Goal: Information Seeking & Learning: Learn about a topic

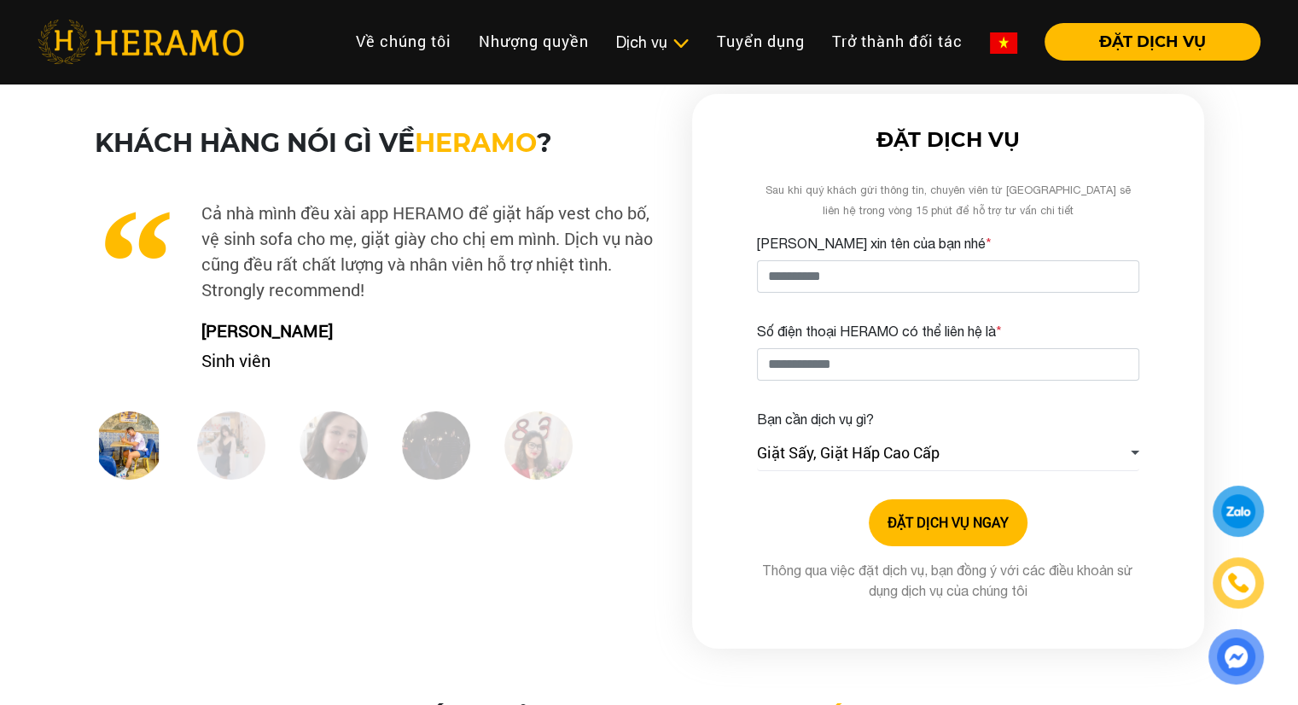
click at [990, 39] on img at bounding box center [1003, 42] width 27 height 21
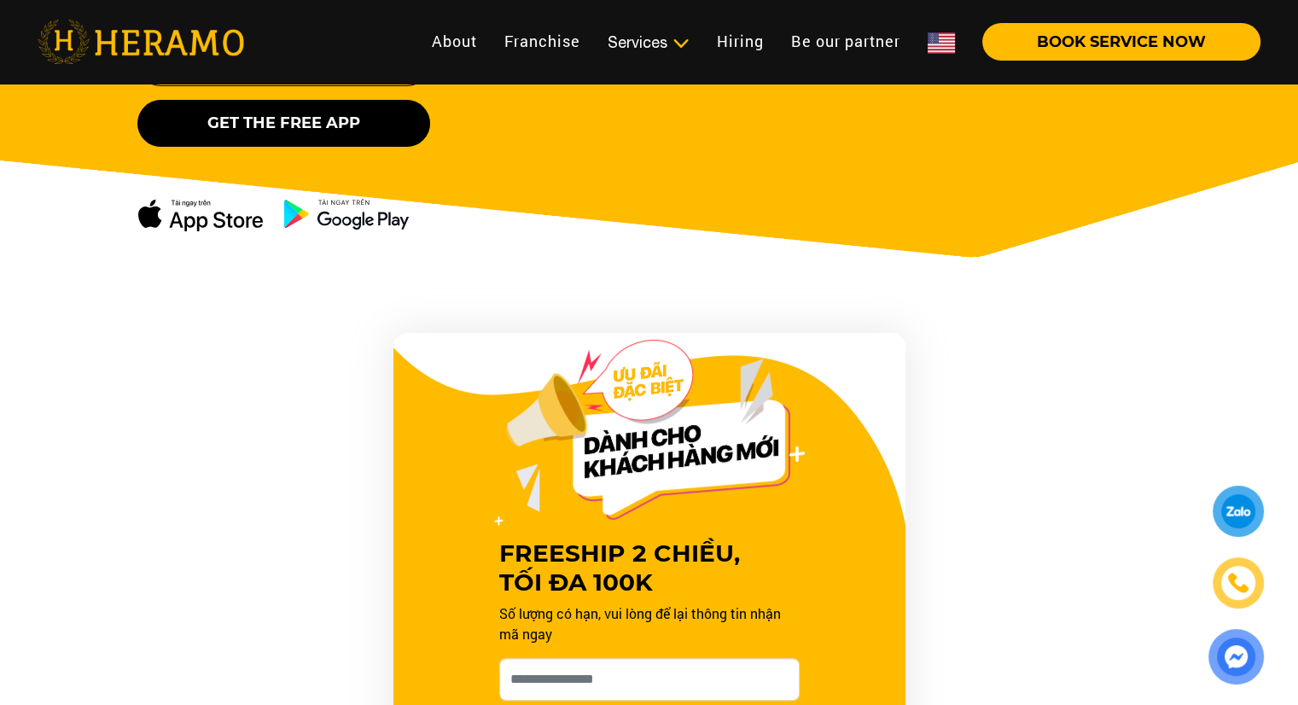
scroll to position [768, 0]
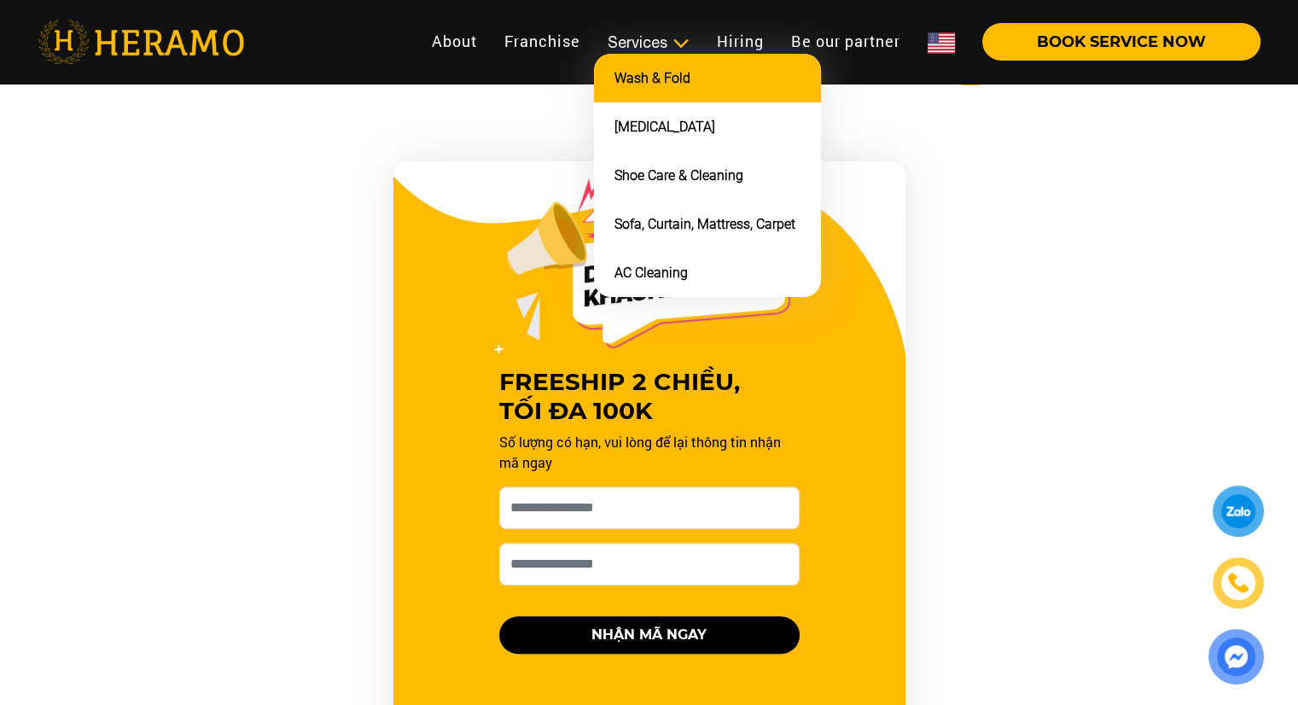
click at [637, 79] on link "Wash & Fold" at bounding box center [652, 78] width 76 height 16
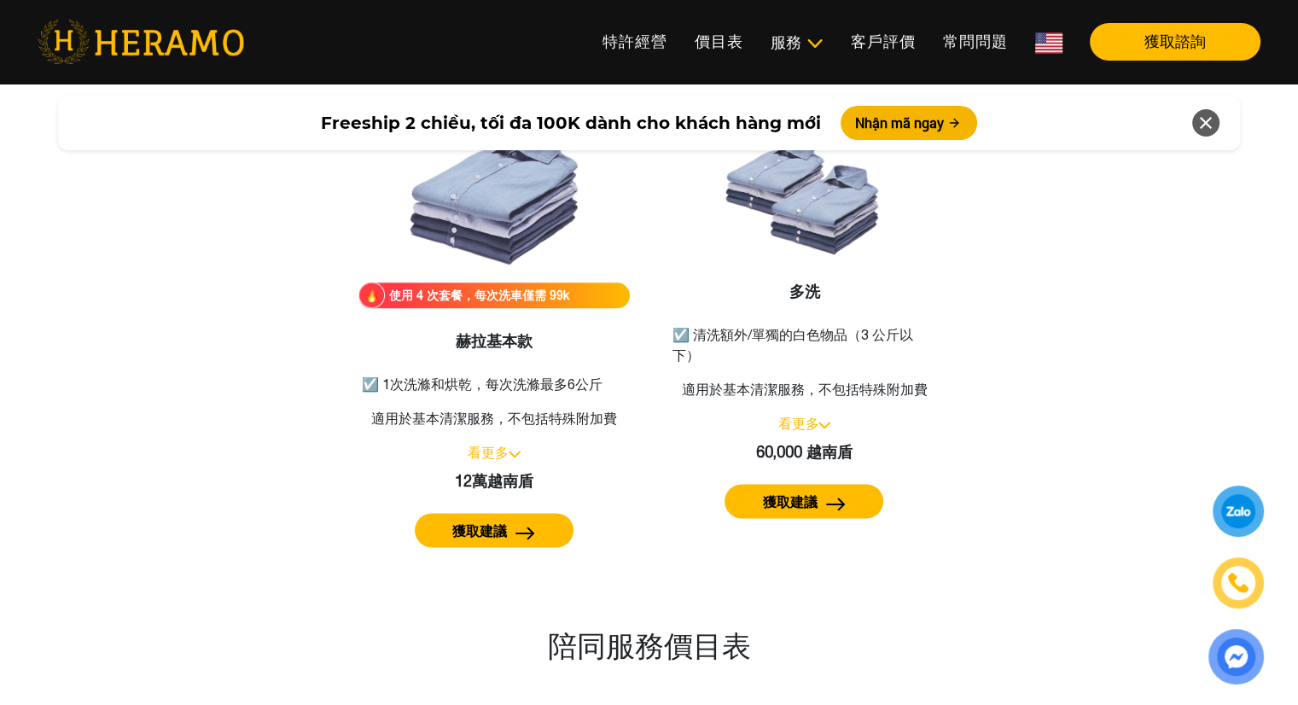
scroll to position [2133, 0]
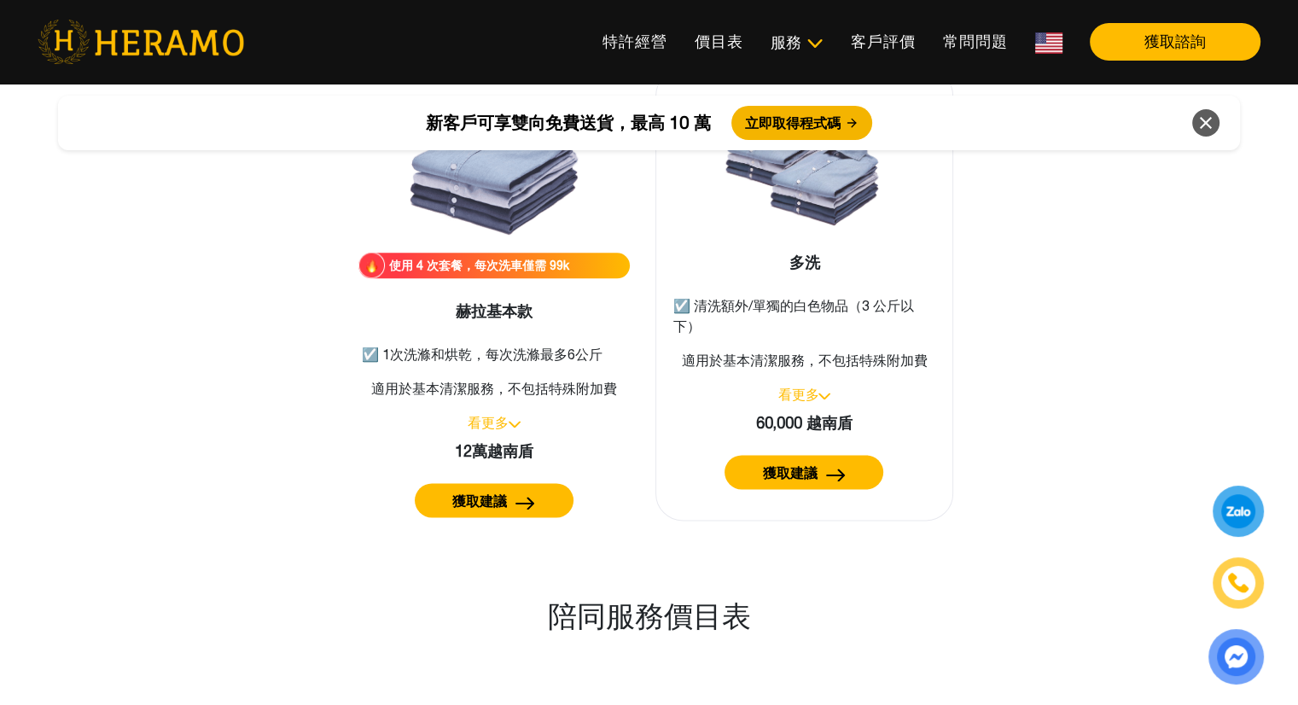
click at [681, 301] on font "☑️ 清洗額外/單獨的白色物品（3 公斤以下）" at bounding box center [793, 316] width 241 height 36
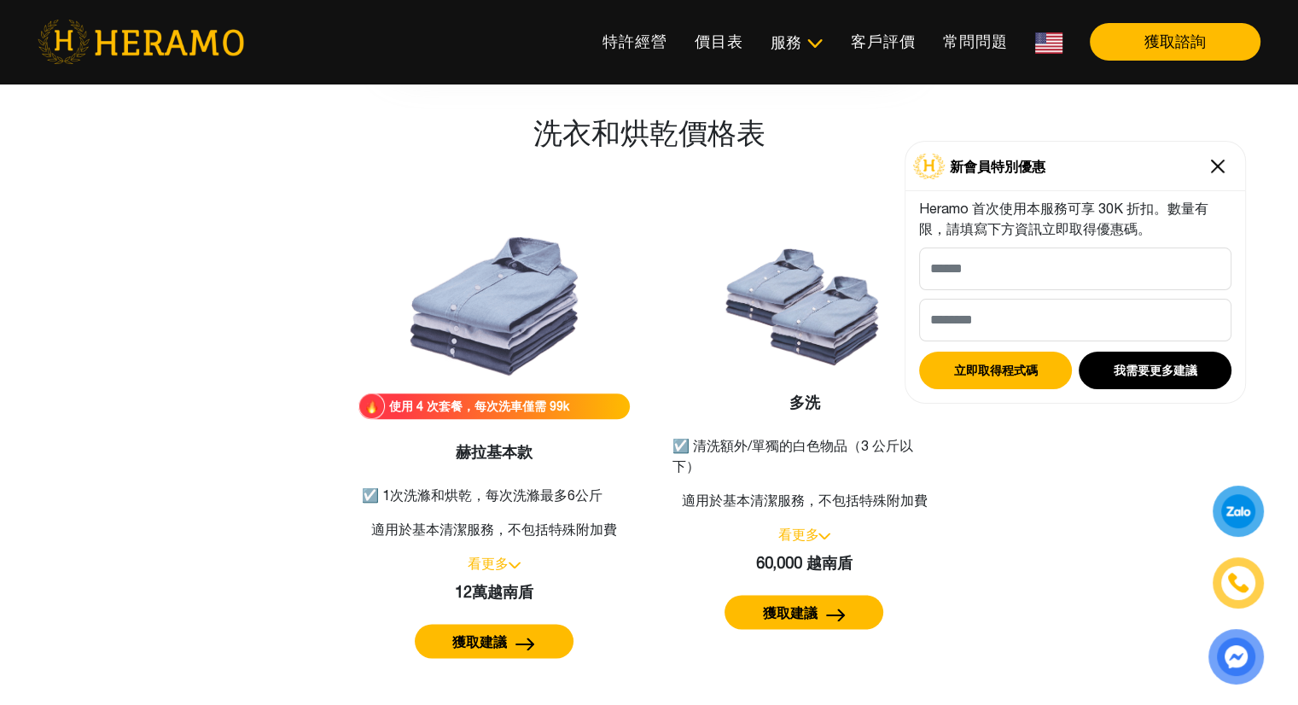
scroll to position [1963, 0]
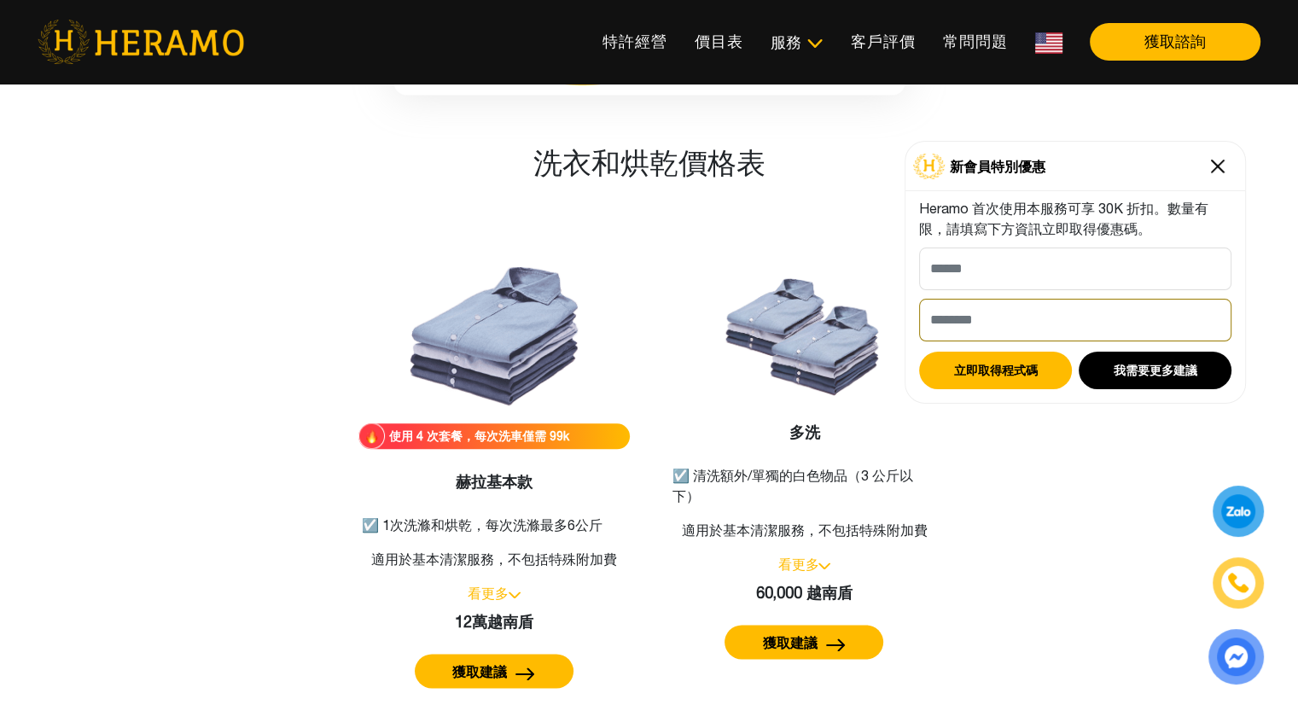
click at [986, 308] on input "請提供您的電話號碼，以便 HERAMO 與您聯絡 *" at bounding box center [1075, 320] width 312 height 43
click at [1224, 154] on img at bounding box center [1217, 166] width 27 height 27
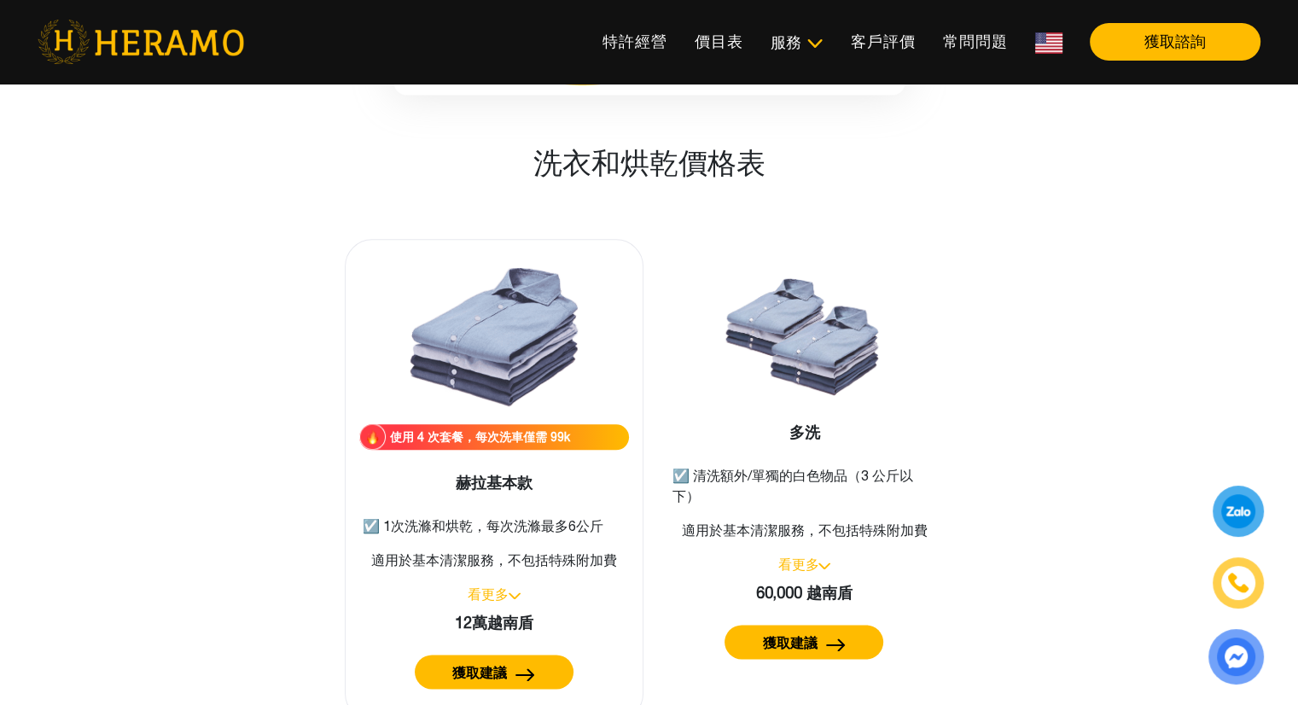
click at [492, 365] on img at bounding box center [494, 338] width 171 height 171
click at [502, 670] on font "獲取建議" at bounding box center [479, 672] width 55 height 15
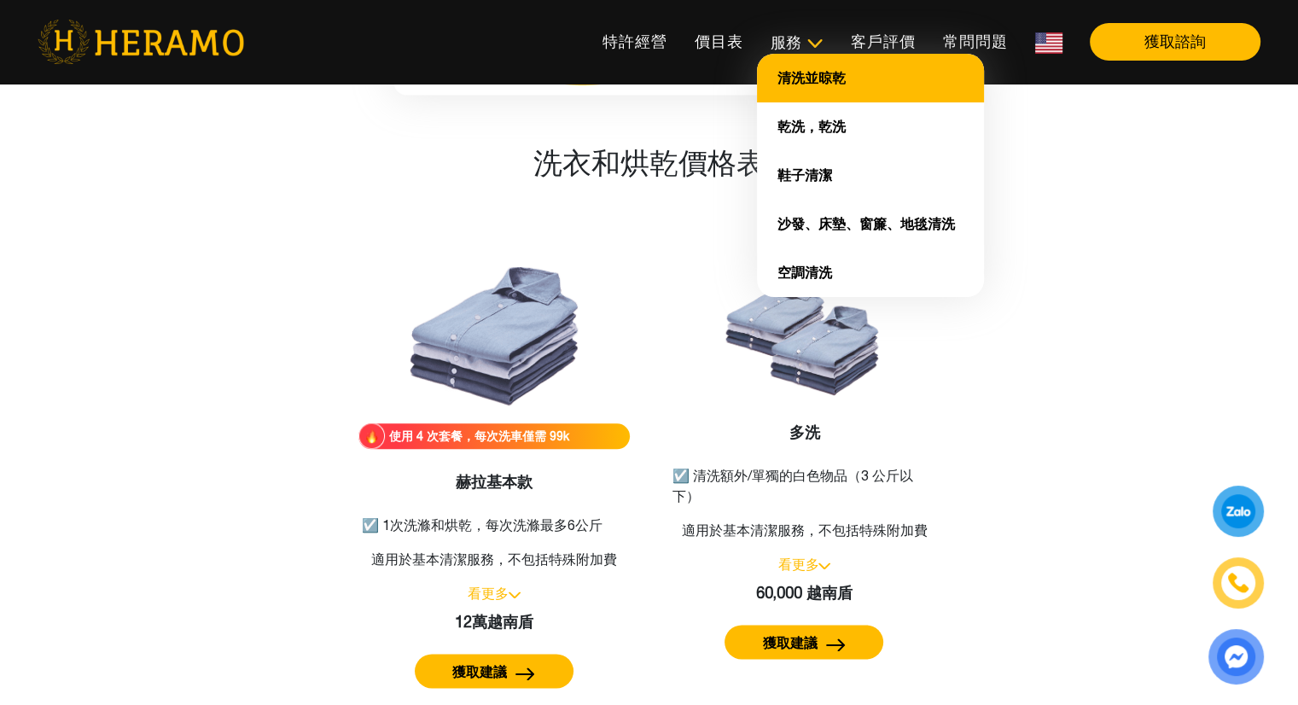
click at [796, 71] on font "清洗並晾乾" at bounding box center [811, 77] width 68 height 15
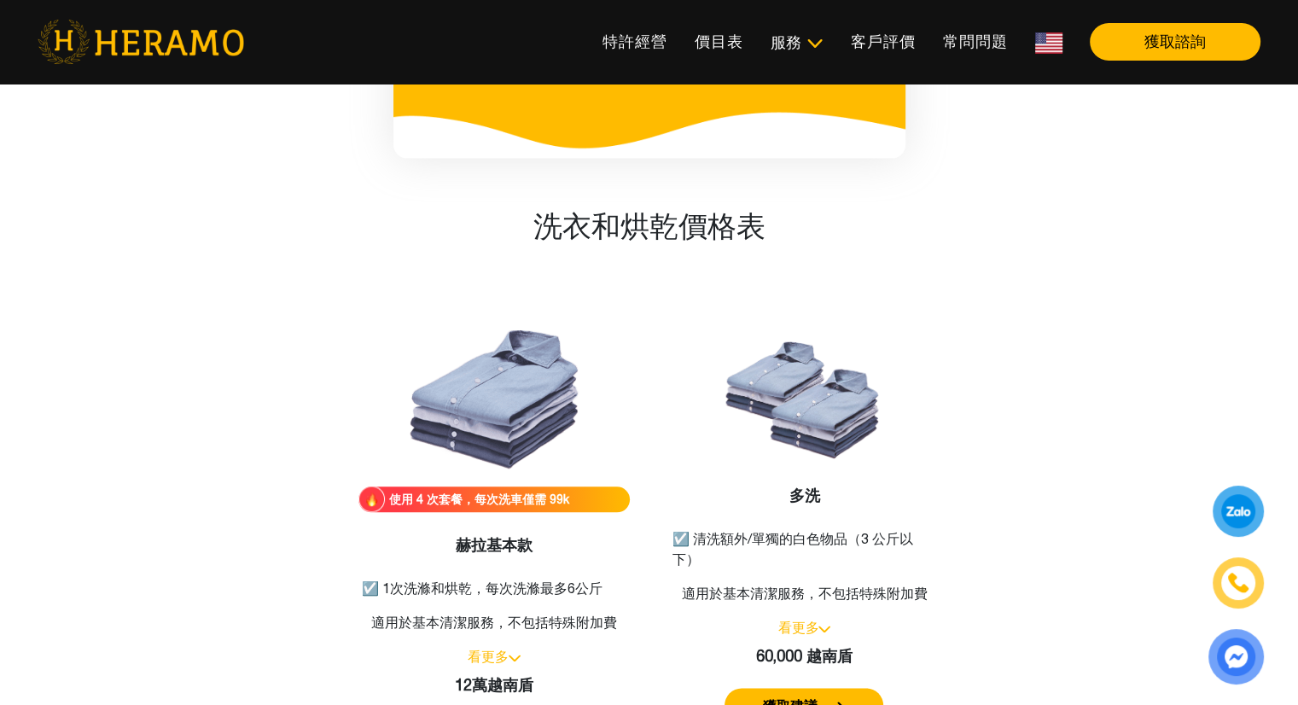
scroll to position [1898, 0]
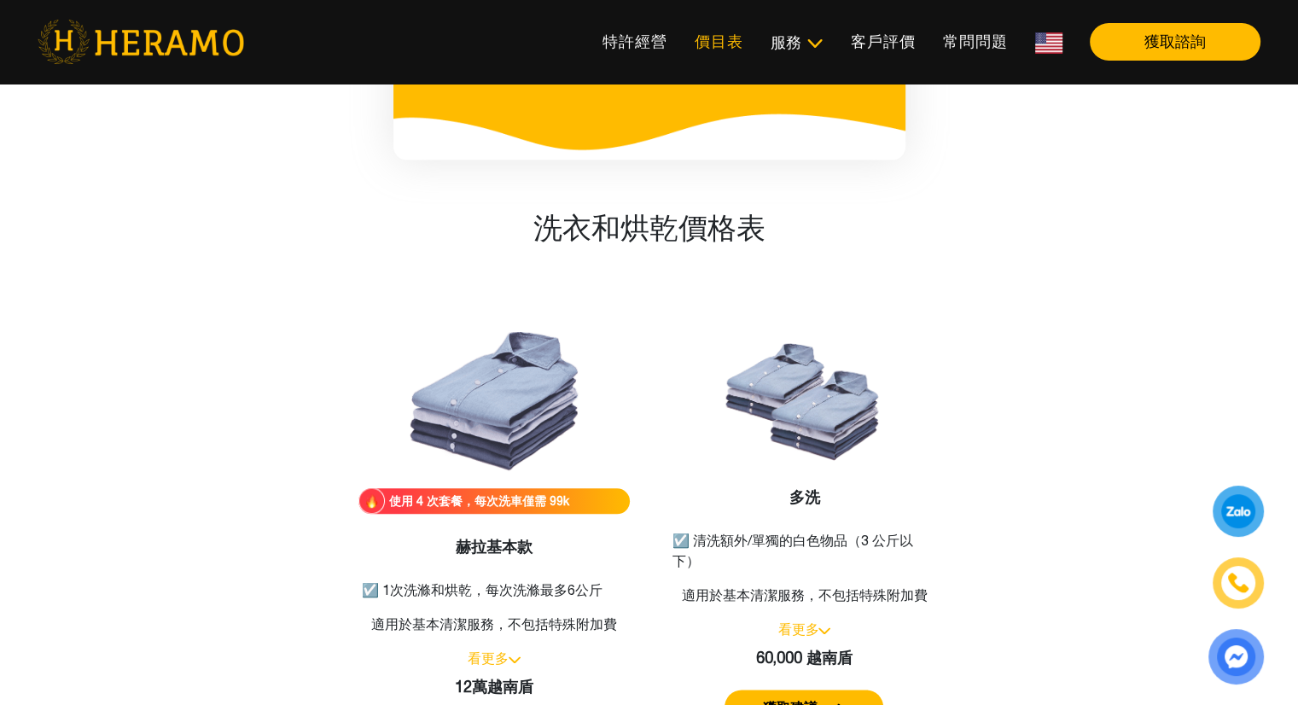
click at [717, 42] on font "價目表" at bounding box center [719, 41] width 49 height 18
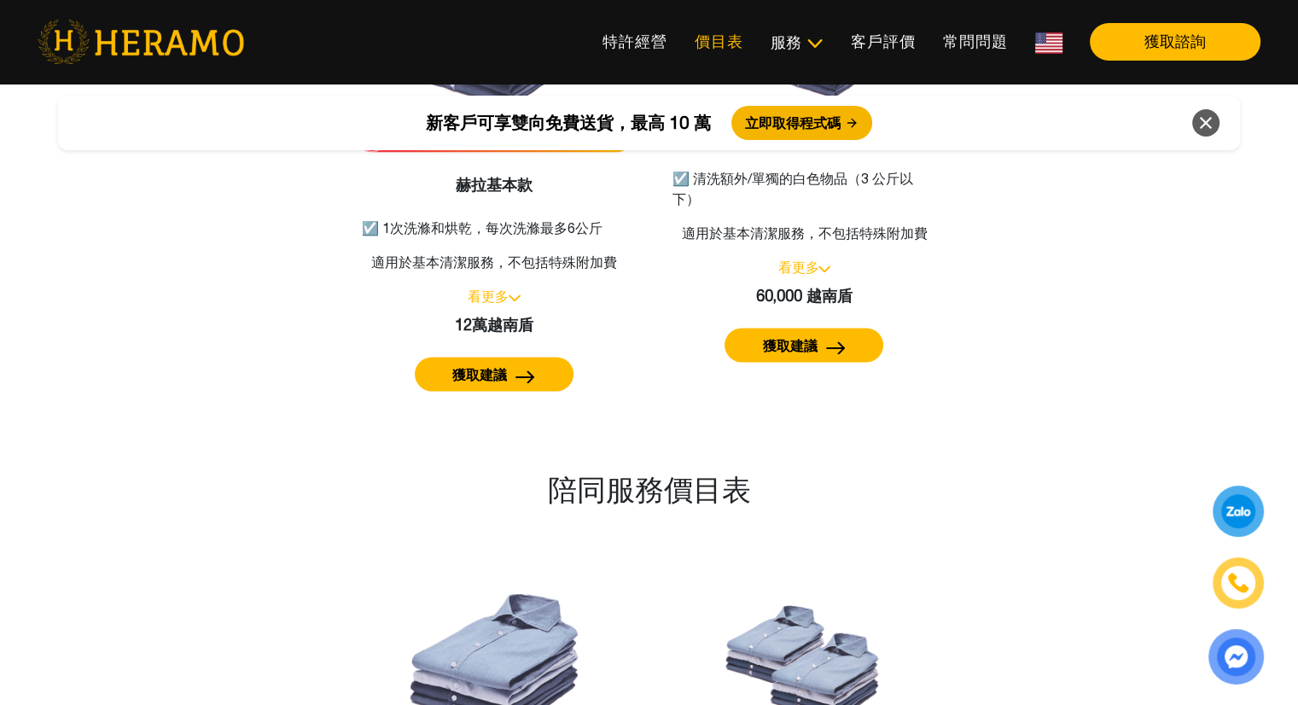
scroll to position [2219, 0]
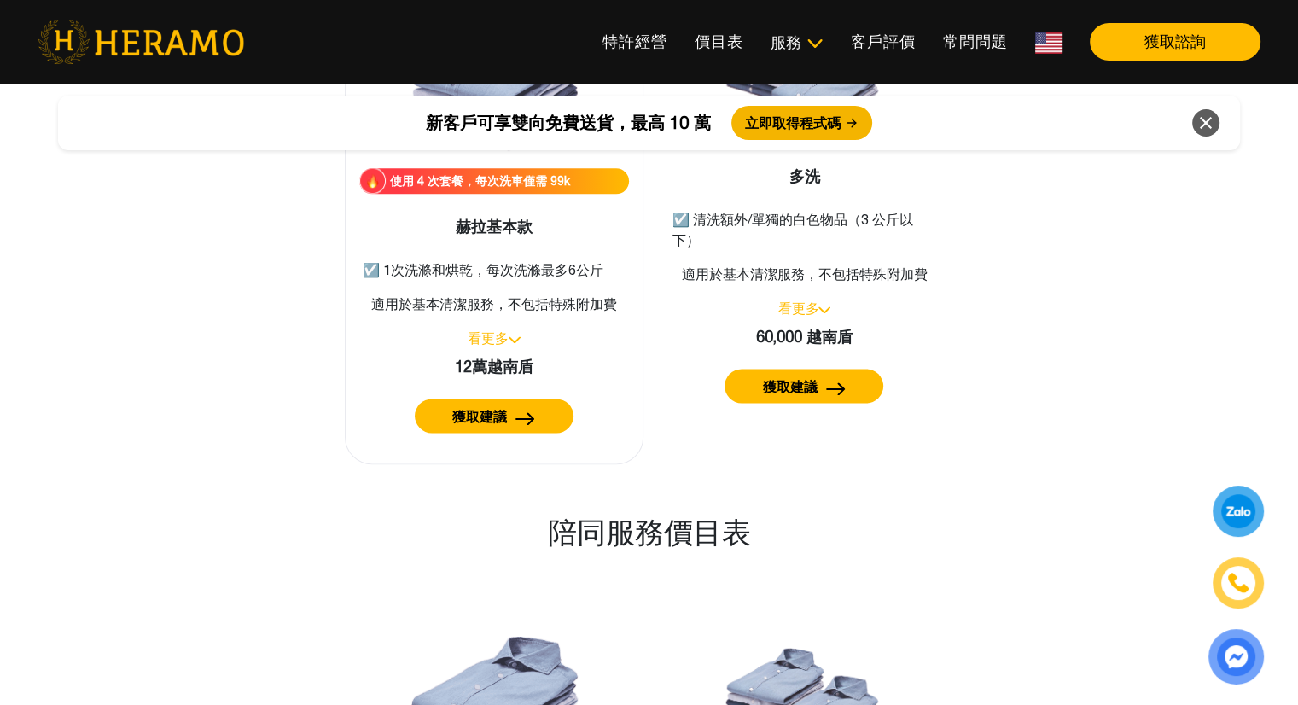
click at [494, 330] on font "看更多" at bounding box center [488, 337] width 41 height 15
click at [497, 330] on font "看更多" at bounding box center [488, 337] width 41 height 15
click at [518, 424] on button "獲取建議" at bounding box center [494, 415] width 159 height 34
click at [717, 51] on link "價目表" at bounding box center [719, 41] width 76 height 37
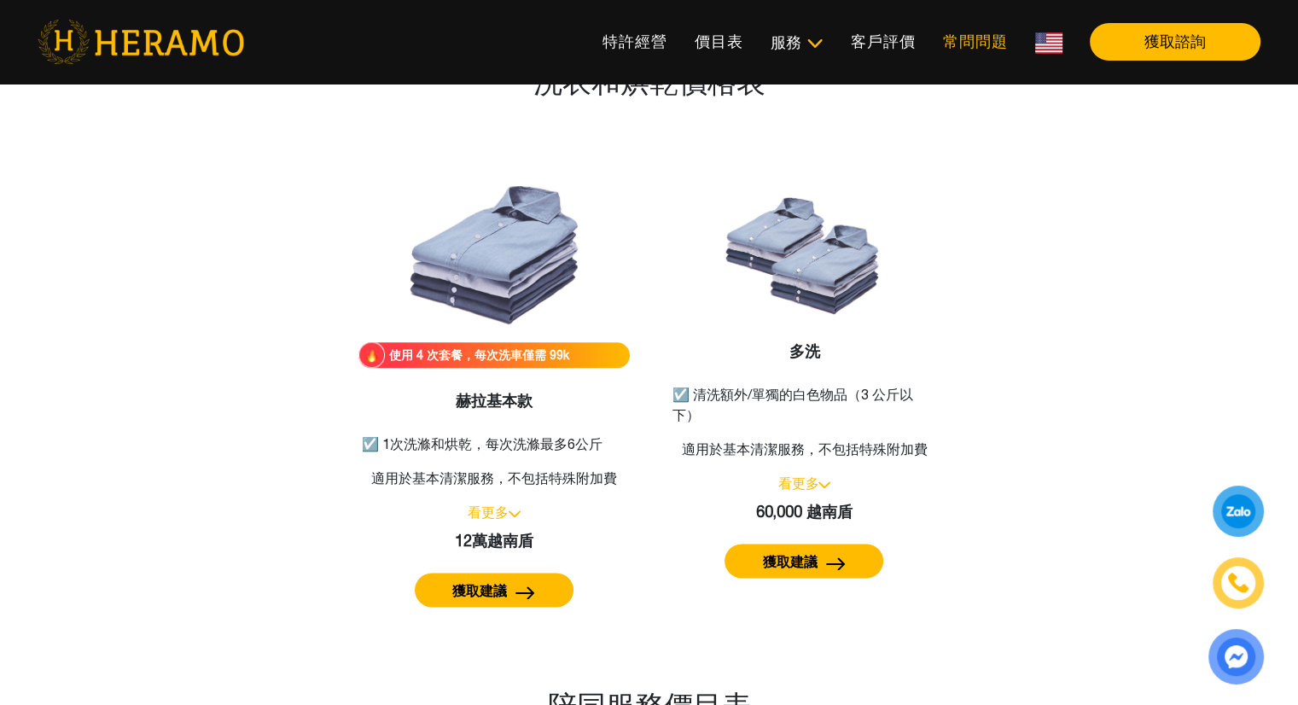
click at [956, 46] on font "常問問題" at bounding box center [975, 41] width 65 height 18
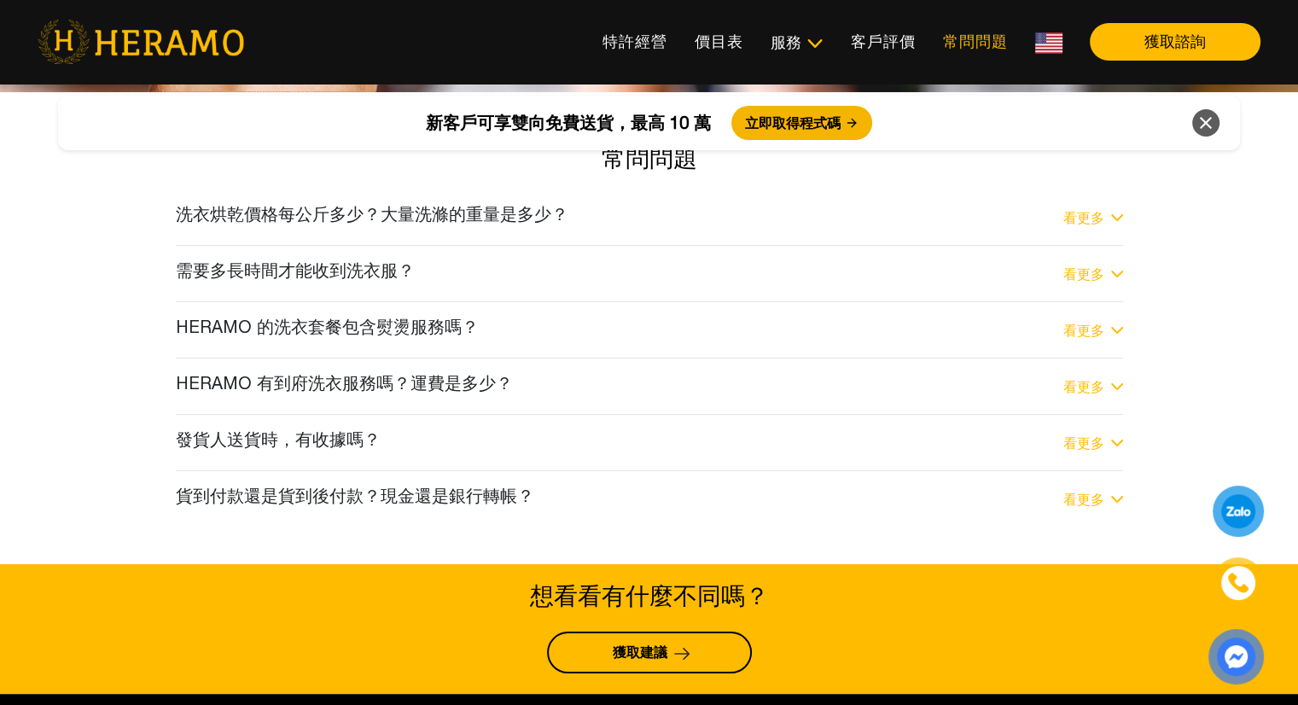
scroll to position [6422, 0]
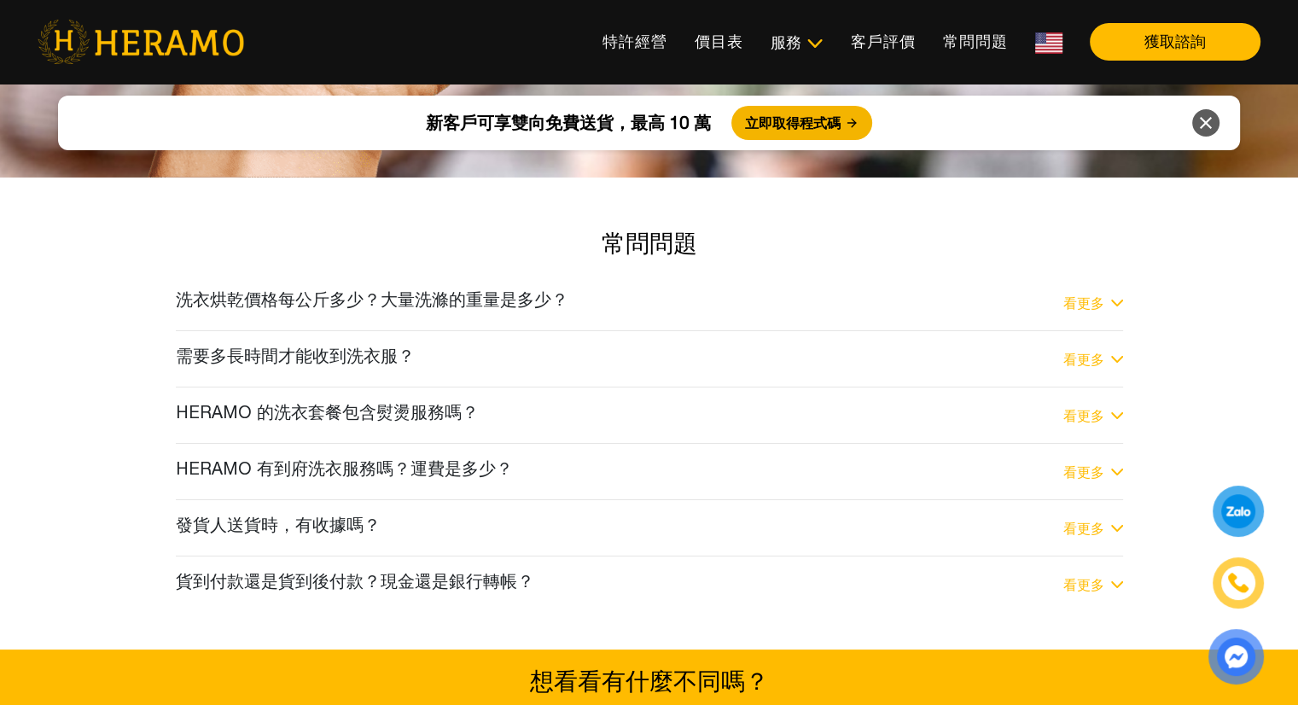
click at [550, 289] on font "洗衣烘乾價格每公斤多少？大量洗滌的重量是多少？" at bounding box center [372, 299] width 393 height 20
click at [1069, 295] on font "看更多" at bounding box center [1083, 302] width 41 height 15
click at [1085, 295] on font "看更多" at bounding box center [1083, 302] width 41 height 15
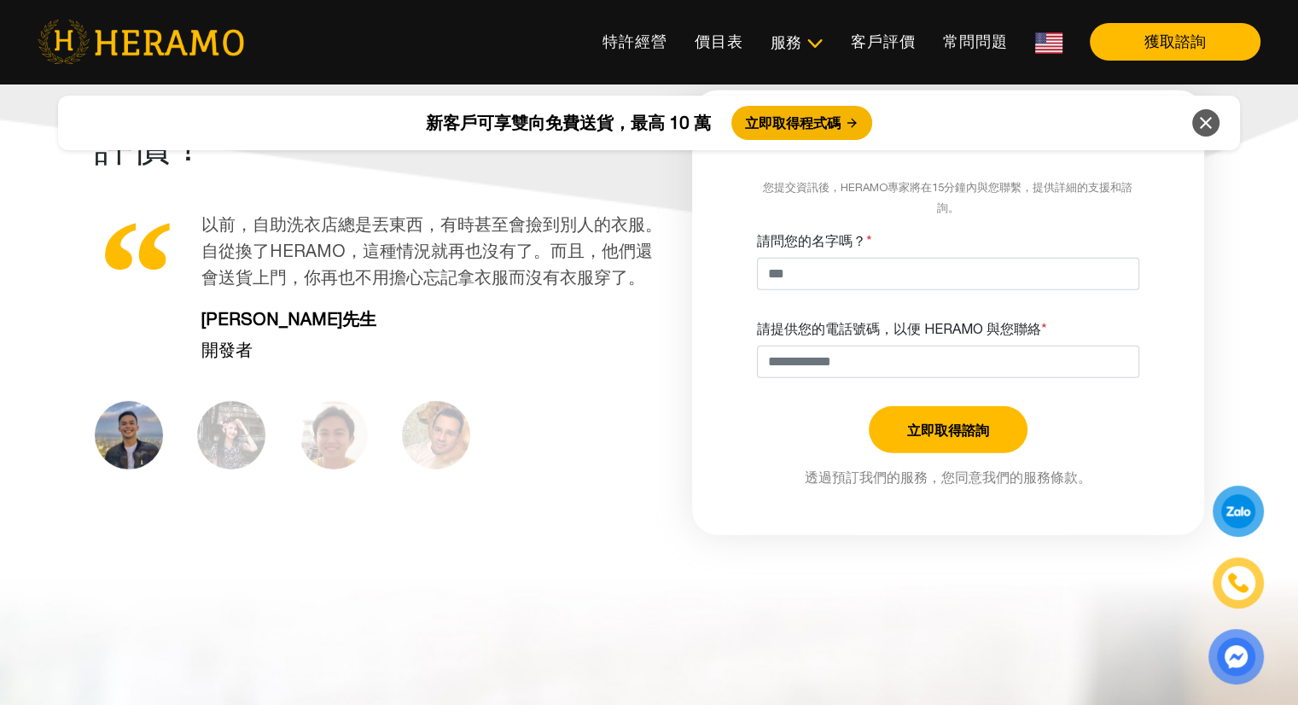
scroll to position [5056, 0]
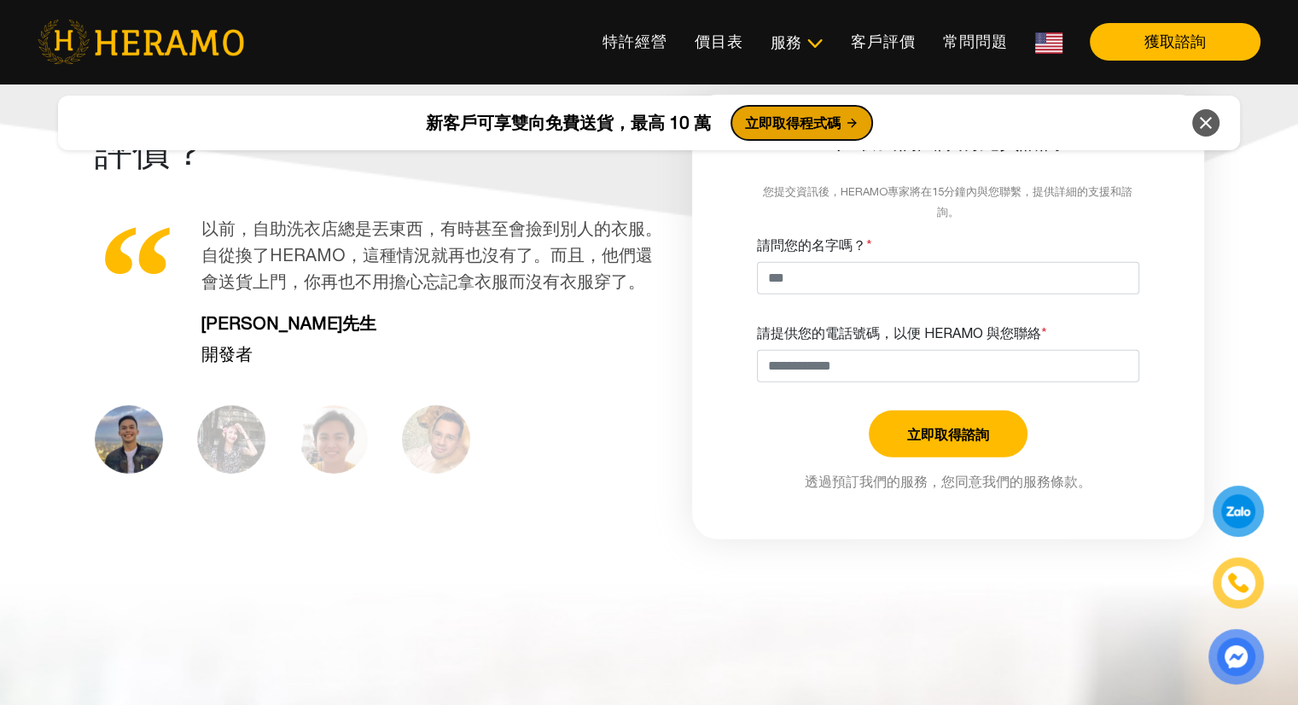
click at [817, 122] on font "立即取得程式碼" at bounding box center [793, 122] width 96 height 15
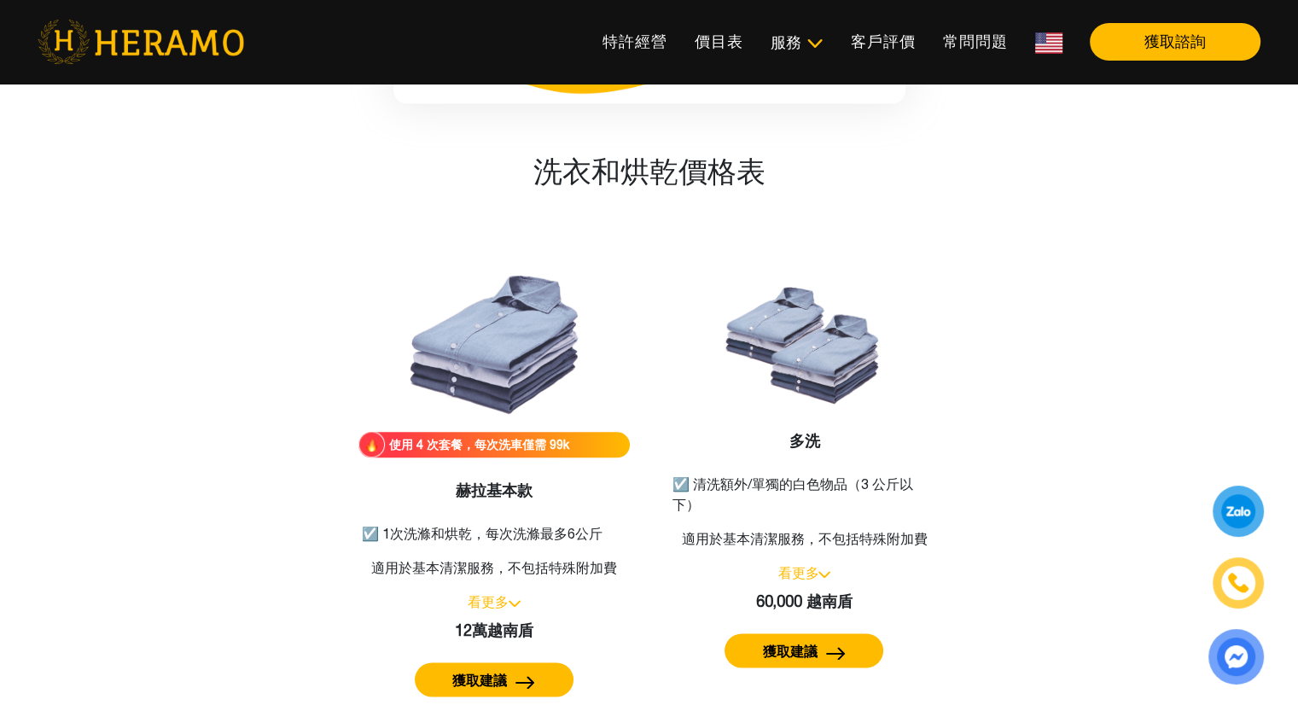
scroll to position [1436, 0]
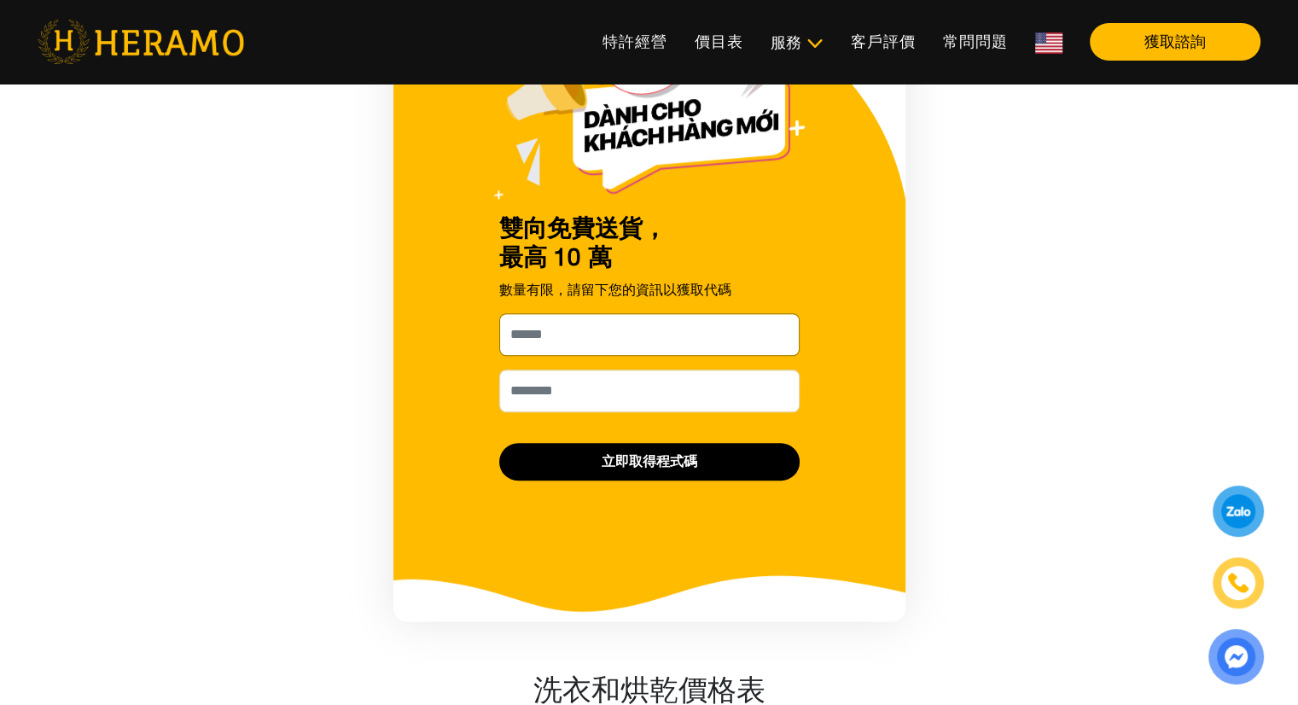
drag, startPoint x: 615, startPoint y: 332, endPoint x: 645, endPoint y: 247, distance: 89.6
click at [615, 332] on input "請問您的名字嗎？ *" at bounding box center [649, 334] width 300 height 43
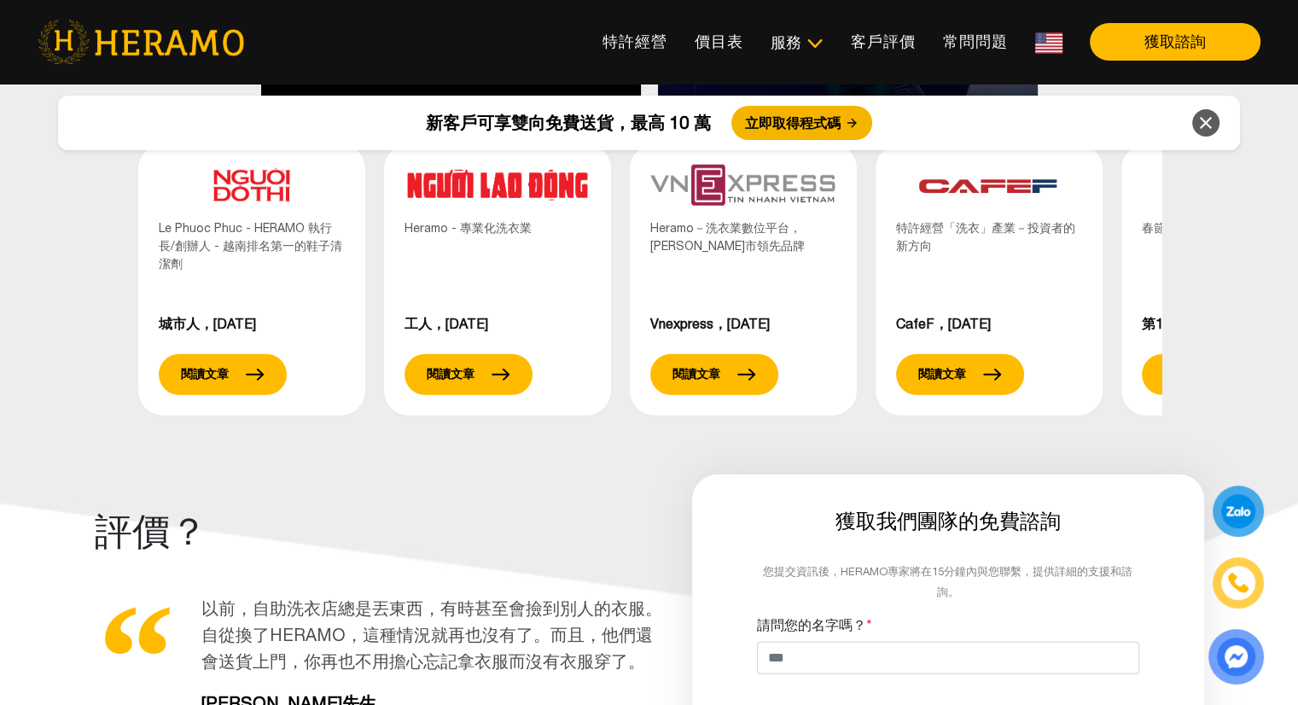
scroll to position [5018, 0]
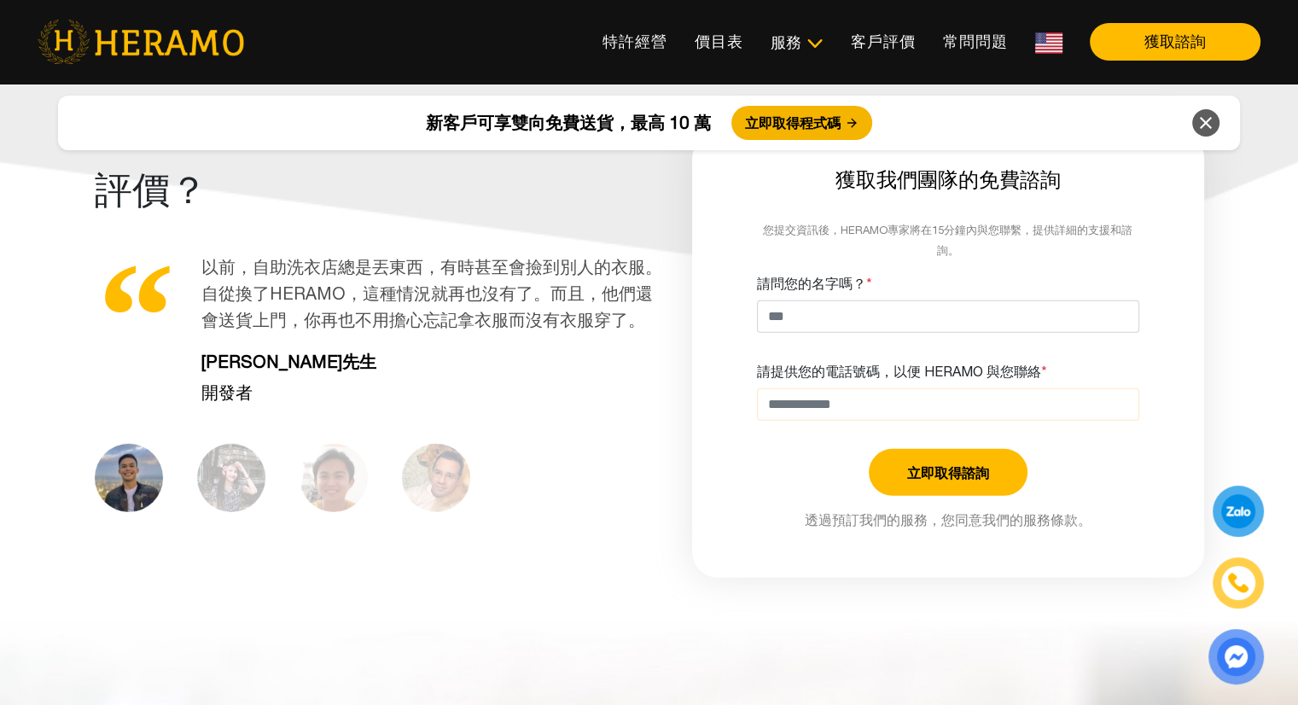
click at [852, 388] on input "請提供您的電話號碼，以便 HERAMO 與您聯絡 *" at bounding box center [948, 404] width 382 height 32
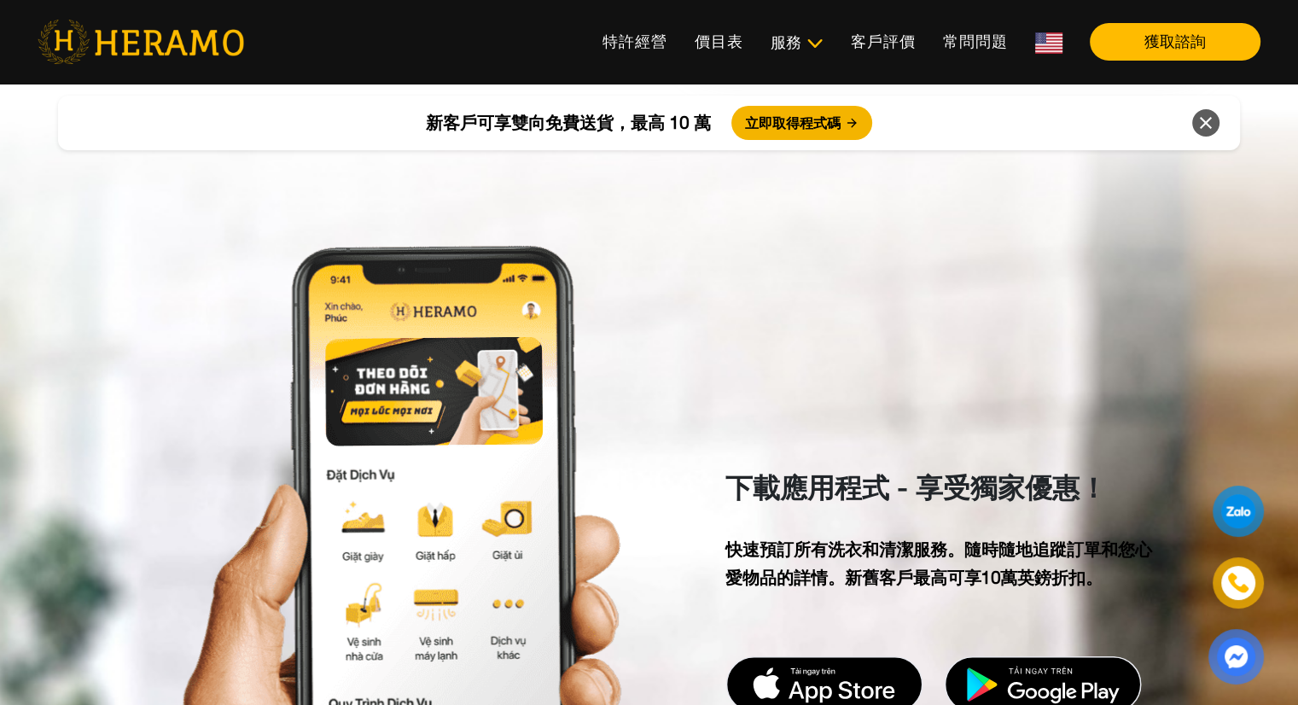
scroll to position [5701, 0]
